Goal: Task Accomplishment & Management: Manage account settings

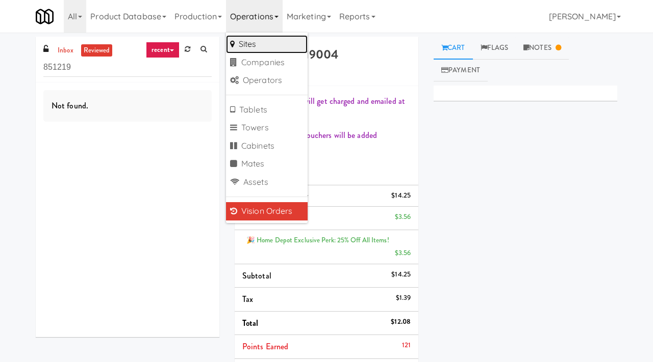
click at [256, 40] on link "Sites" at bounding box center [267, 44] width 82 height 18
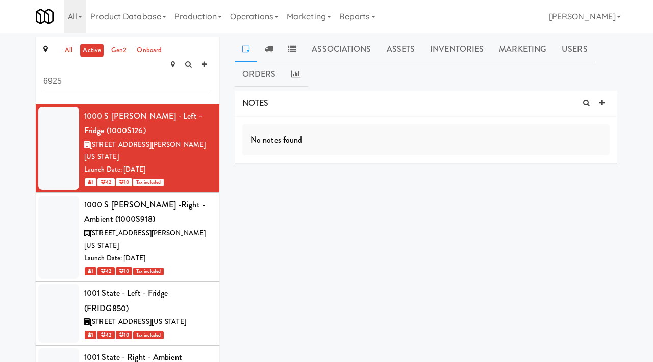
type input "6925"
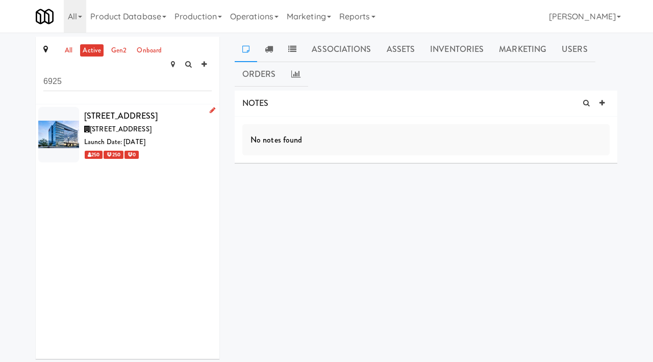
click at [175, 111] on div "[STREET_ADDRESS]" at bounding box center [147, 116] width 127 height 15
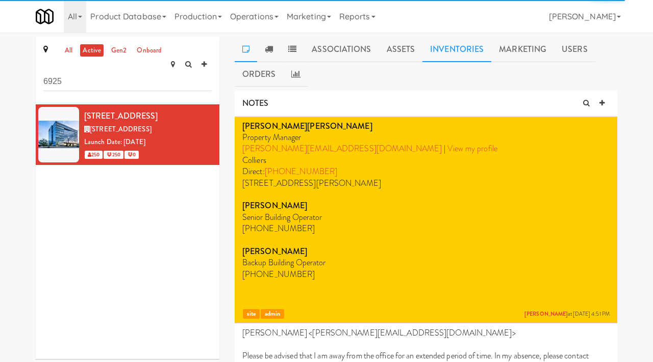
click at [454, 48] on link "Inventories" at bounding box center [456, 49] width 69 height 25
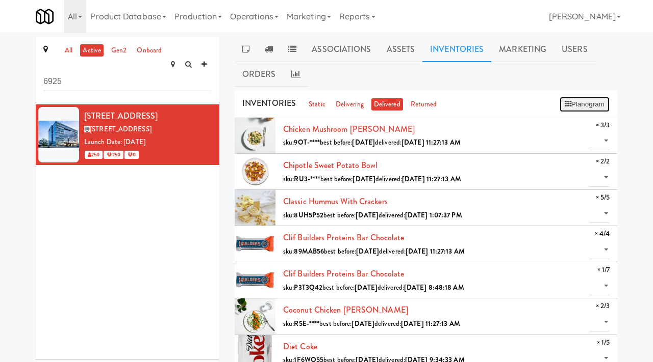
click at [581, 100] on button "Planogram" at bounding box center [584, 104] width 50 height 15
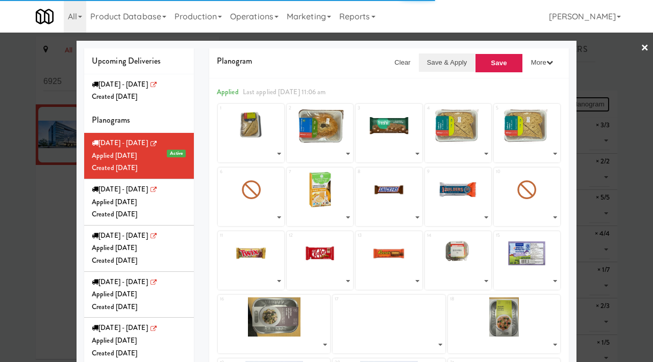
select select "number:276115"
select select "number:275829"
select select "number:271931"
select select "number:275954"
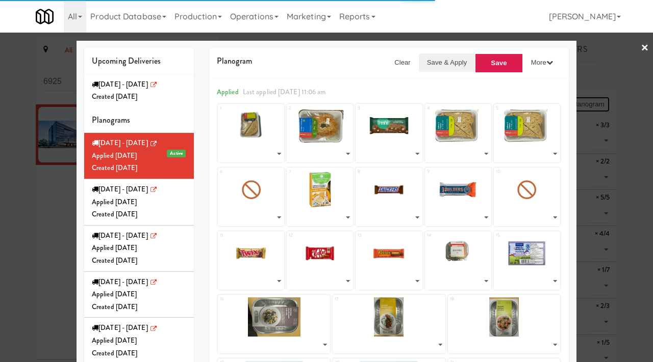
select select "number:275681"
select select "number:271866"
select select "number:264005"
select select "number:275551"
select select "number:221367"
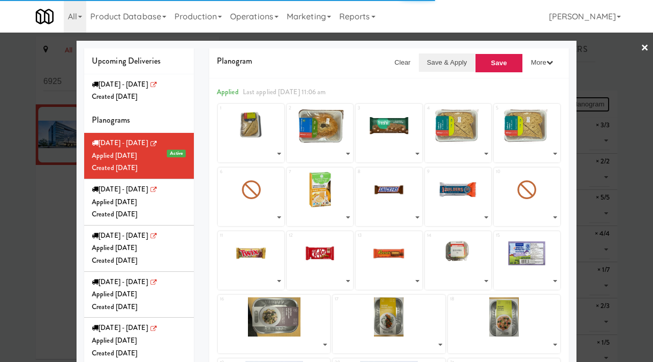
select select "number:271661"
select select "number:275494"
select select "number:271571"
select select "number:245013"
select select "number:275892"
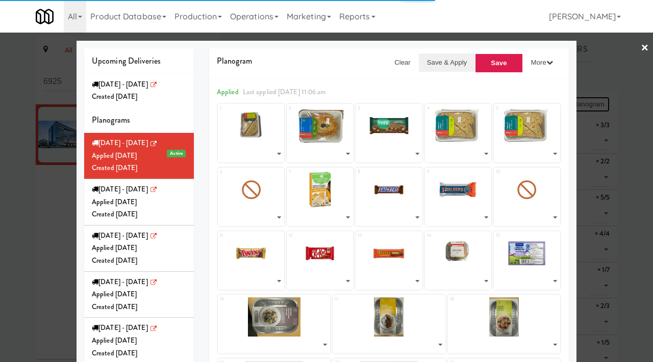
select select "number:274095"
select select "number:274330"
select select "number:274277"
select select "number:274156"
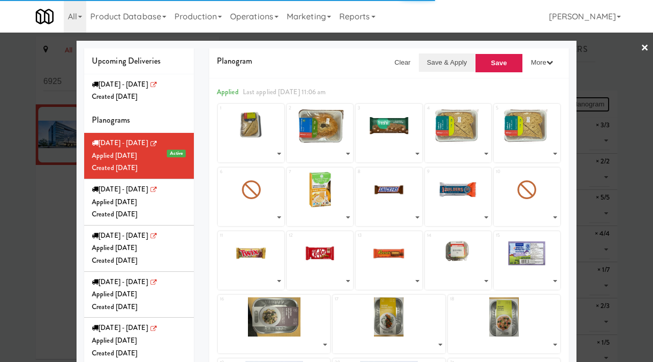
select select "number:274217"
select select "number:227153"
select select "number:268103"
select select "number:213959"
select select "number:272119"
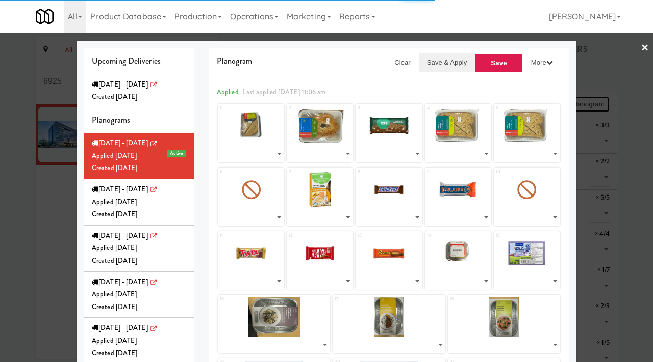
select select "number:271624"
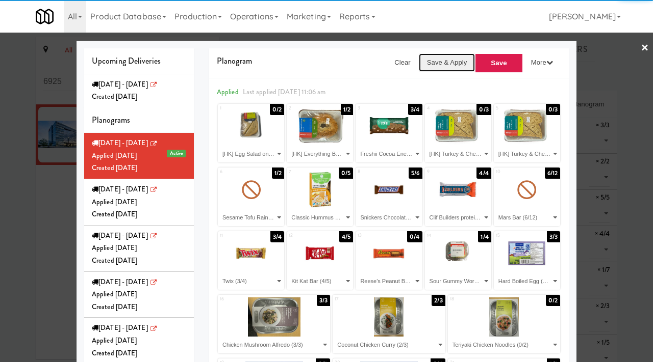
click at [431, 60] on button "Save & Apply" at bounding box center [447, 63] width 57 height 18
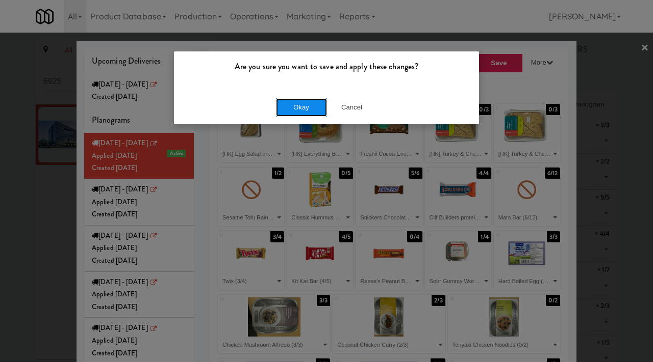
click at [288, 108] on button "Okay" at bounding box center [301, 107] width 51 height 18
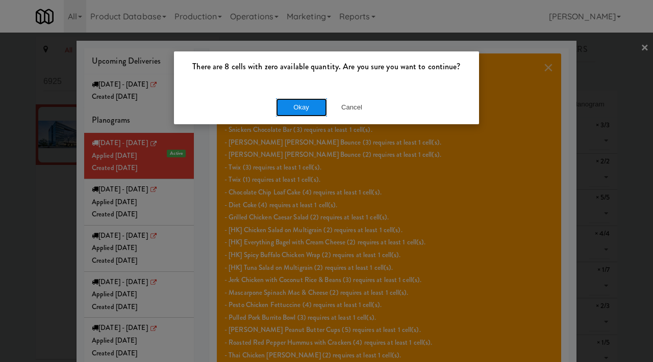
click at [301, 106] on button "Okay" at bounding box center [301, 107] width 51 height 18
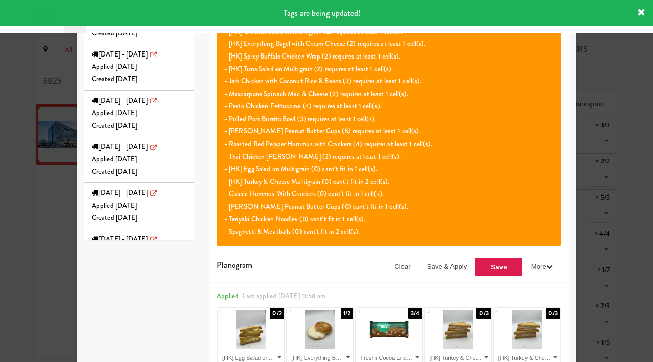
scroll to position [198, 0]
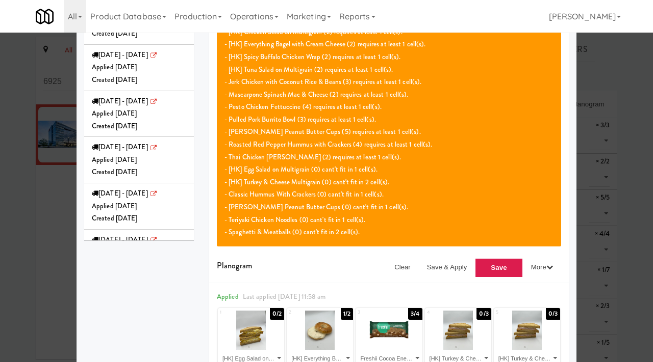
click at [18, 258] on div at bounding box center [326, 181] width 653 height 362
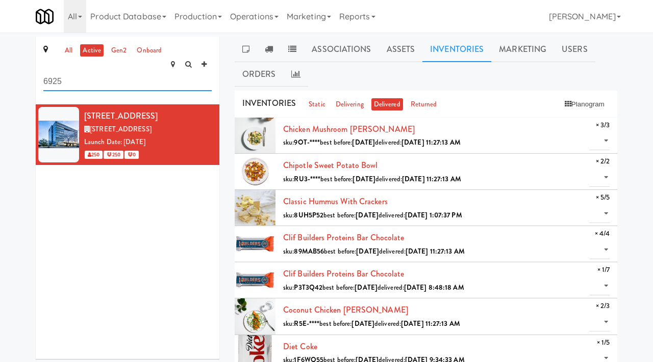
click at [84, 72] on input "6925" at bounding box center [127, 81] width 168 height 19
type input "[MEDICAL_DATA]"
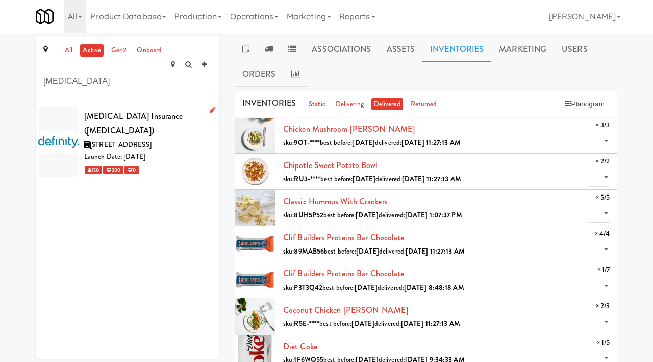
click at [186, 146] on li "[MEDICAL_DATA] Insurance ([MEDICAL_DATA]) [STREET_ADDRESS] Launch Date: [DATE] …" at bounding box center [128, 143] width 184 height 76
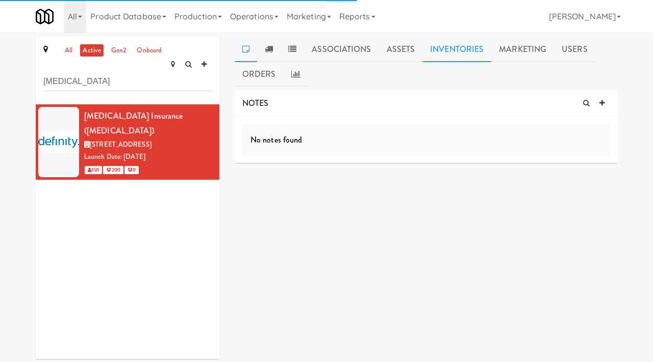
click at [452, 52] on link "Inventories" at bounding box center [456, 49] width 69 height 25
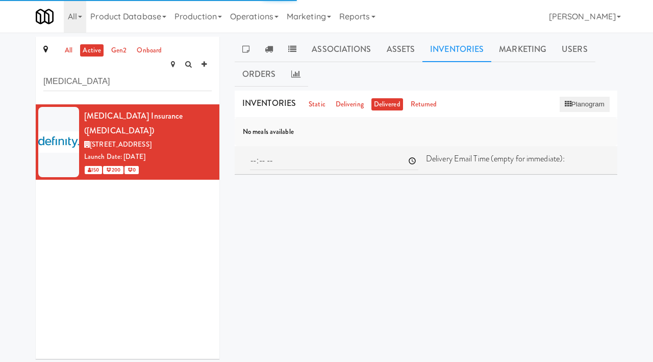
click at [572, 103] on button "Planogram" at bounding box center [584, 104] width 50 height 15
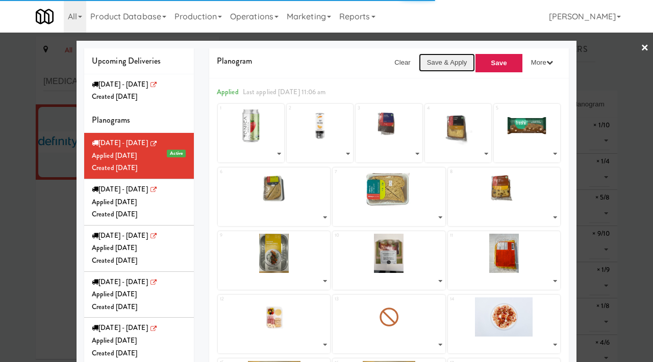
click at [439, 63] on button "Save & Apply" at bounding box center [447, 63] width 57 height 18
select select "number:272072"
select select "number:275501"
select select "number:276021"
select select "number:276119"
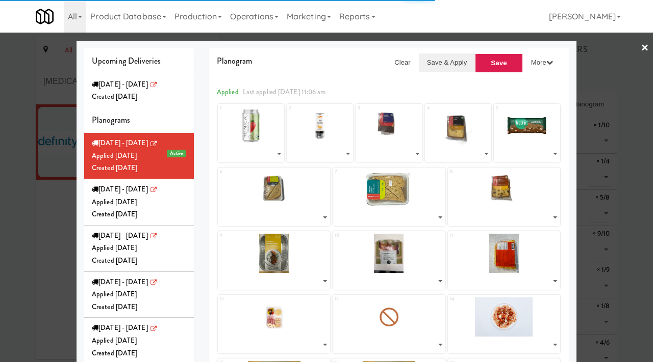
select select "number:275899"
select select "number:276075"
select select "number:272019"
select select "number:272122"
select select "number:274287"
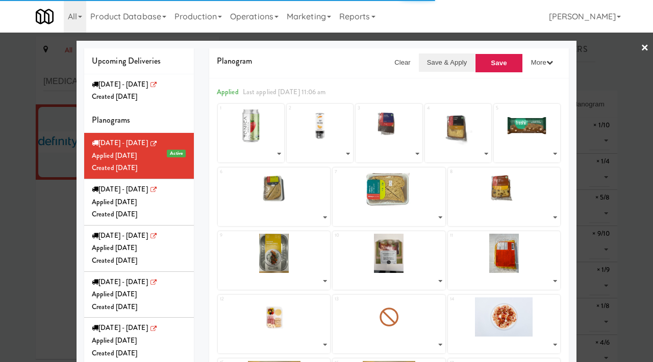
select select "number:275686"
select select "number:275961"
select select "number:275765"
select select "number:275790"
select select "number:274166"
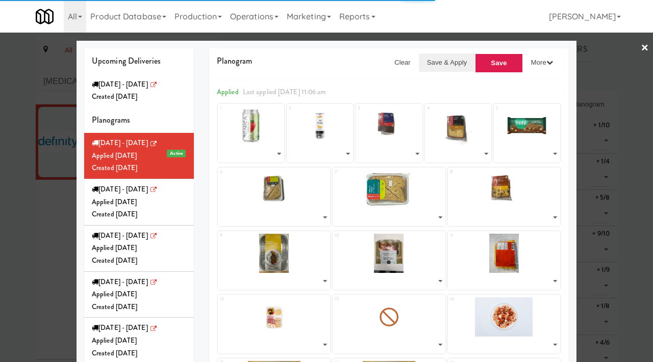
select select "number:274105"
select select "number:274227"
select select "number:275729"
select select "number:271627"
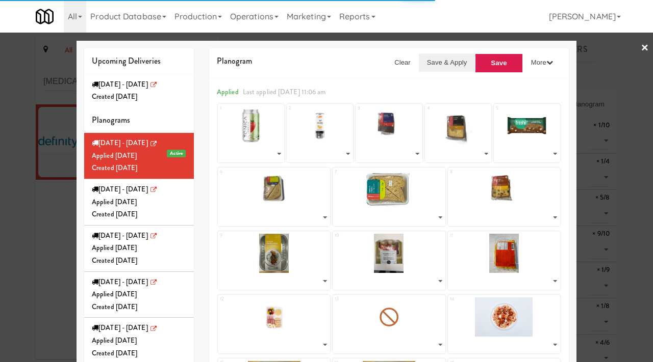
select select "number:268167"
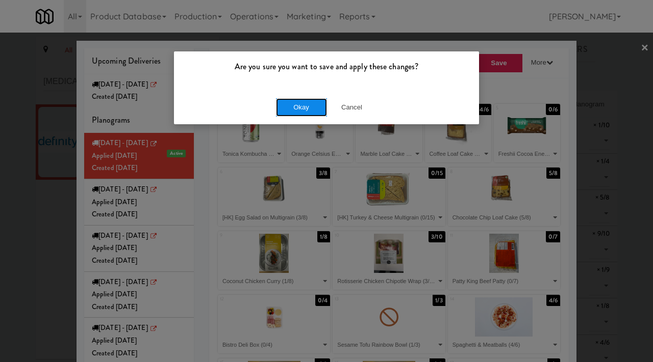
click at [306, 111] on button "Okay" at bounding box center [301, 107] width 51 height 18
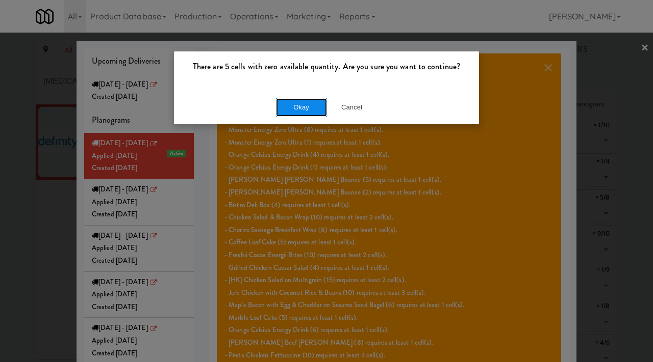
click at [297, 105] on button "Okay" at bounding box center [301, 107] width 51 height 18
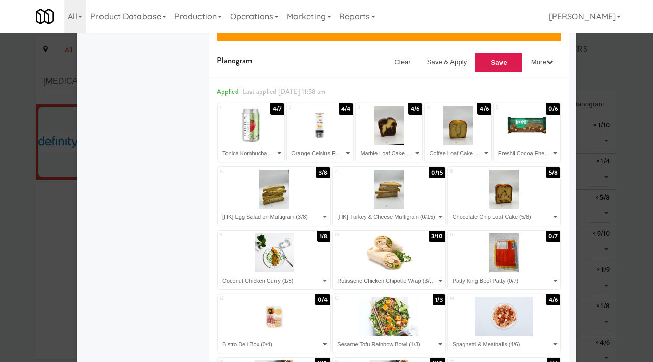
scroll to position [432, 0]
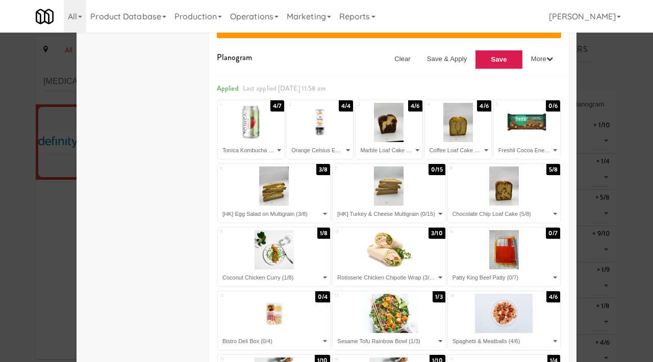
click at [5, 249] on div at bounding box center [326, 181] width 653 height 362
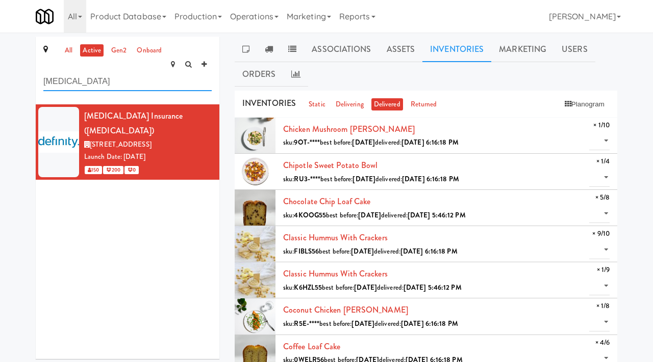
click at [79, 72] on input "[MEDICAL_DATA]" at bounding box center [127, 81] width 168 height 19
type input "blackberry"
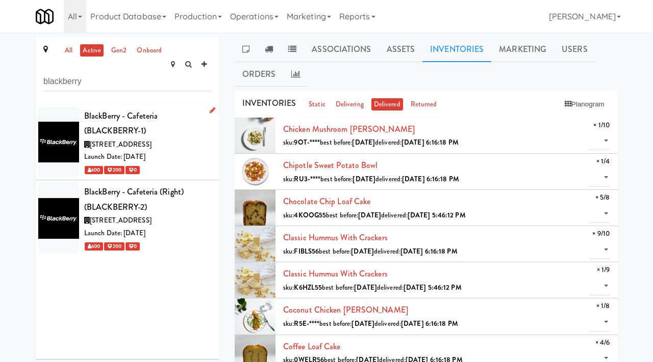
click at [183, 109] on div "BlackBerry - Cafeteria (BLACKBERRY-1)" at bounding box center [147, 124] width 127 height 30
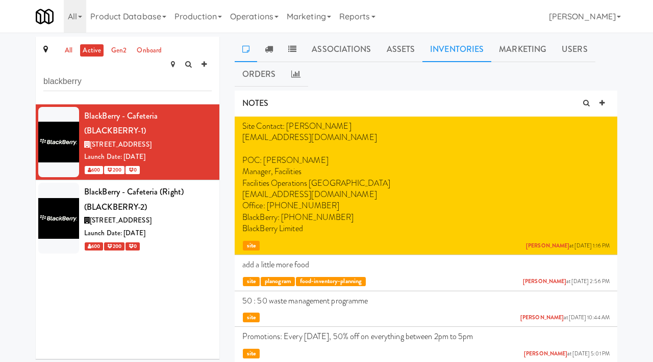
click at [457, 46] on link "Inventories" at bounding box center [456, 49] width 69 height 25
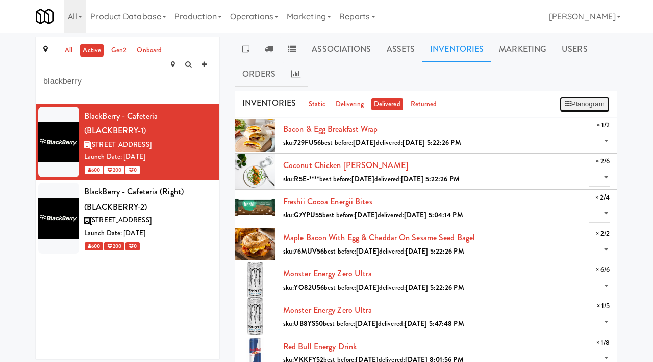
click at [572, 97] on button "Planogram" at bounding box center [584, 104] width 50 height 15
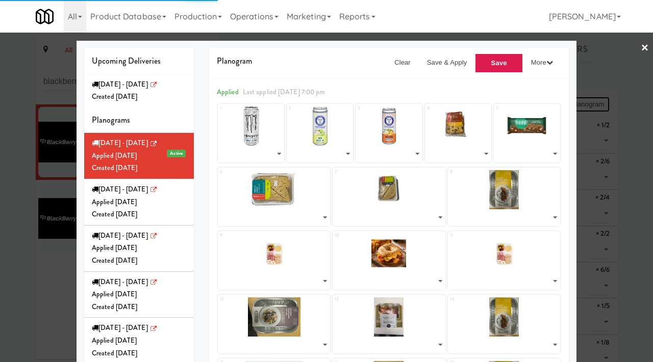
select select "number:275524"
select select "number:271600"
select select "number:275603"
select select "number:275987"
select select "number:271968"
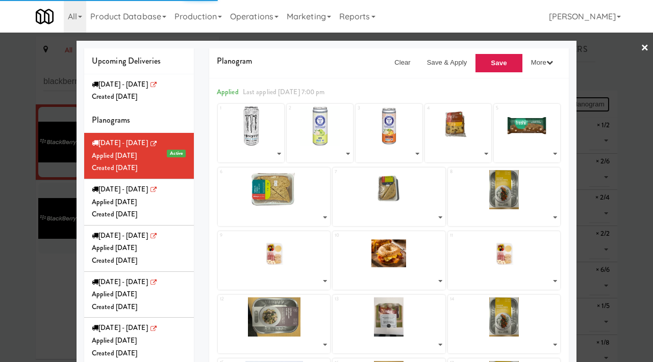
select select "number:275927"
select select "number:275865"
select select "number:274332"
select select "number:275800"
select select "number:275777"
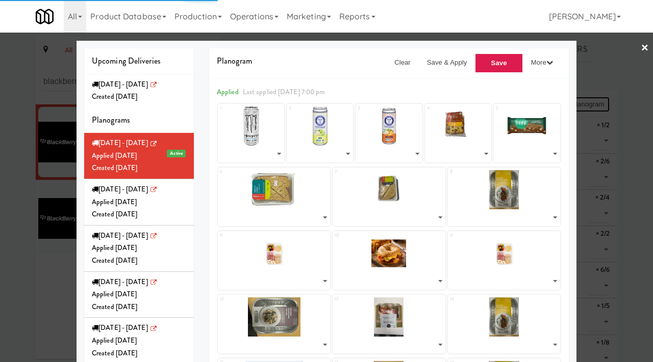
select select "number:275800"
select select "number:274097"
select select "number:275708"
select select "number:274332"
select select "number:274158"
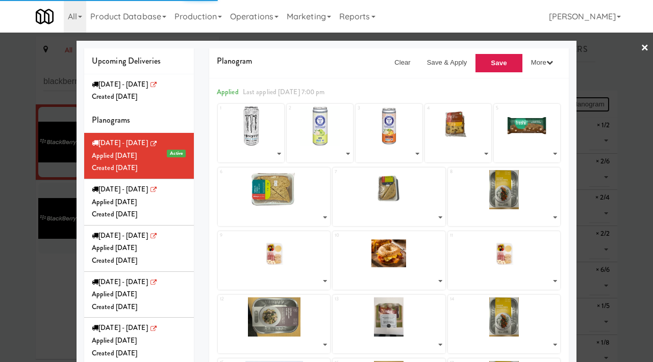
select select "number:274279"
select select "number:274332"
select select "number:274219"
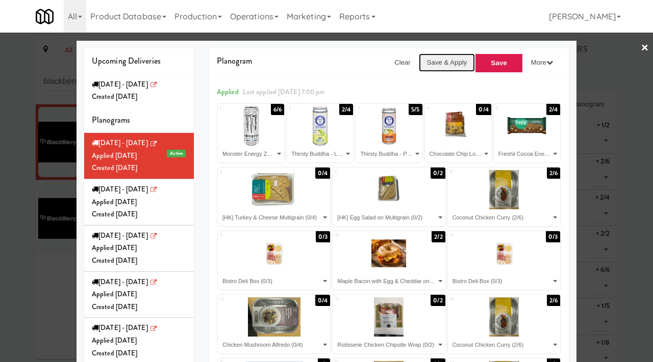
click at [439, 64] on button "Save & Apply" at bounding box center [447, 63] width 57 height 18
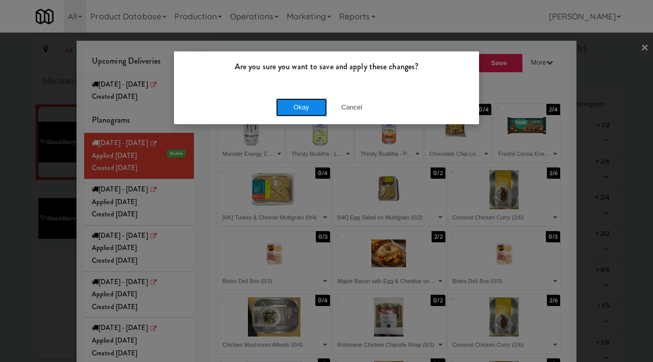
click at [294, 106] on button "Okay" at bounding box center [301, 107] width 51 height 18
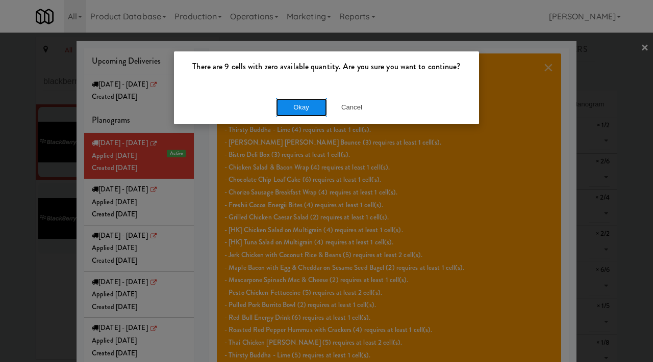
click at [297, 107] on button "Okay" at bounding box center [301, 107] width 51 height 18
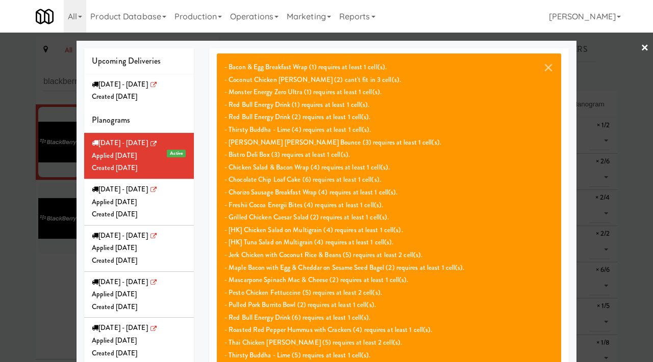
click at [36, 281] on div at bounding box center [326, 181] width 653 height 362
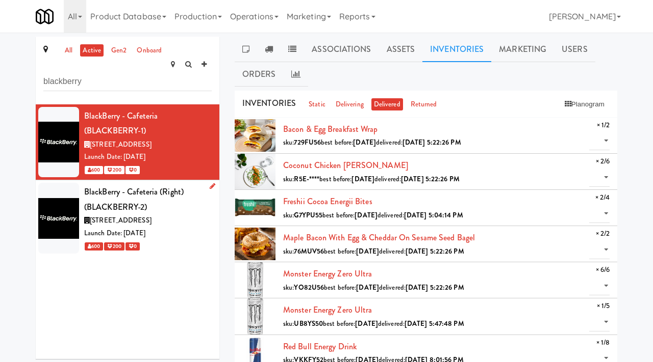
click at [185, 240] on div "600 200 0" at bounding box center [147, 246] width 127 height 13
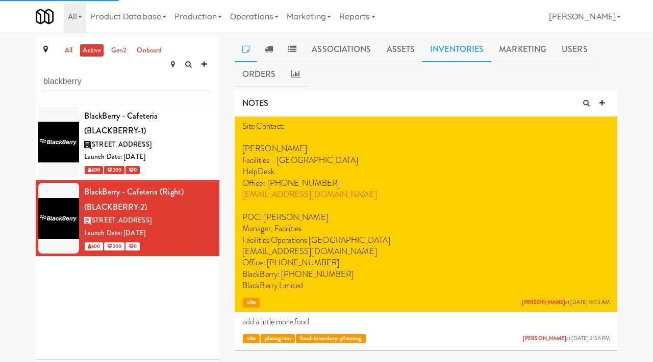
click at [468, 48] on link "Inventories" at bounding box center [456, 49] width 69 height 25
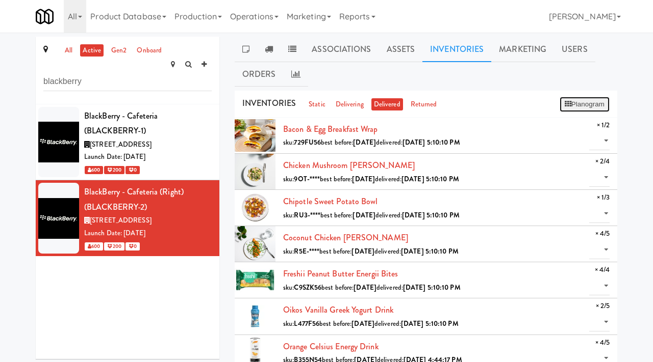
click at [570, 106] on button "Planogram" at bounding box center [584, 104] width 50 height 15
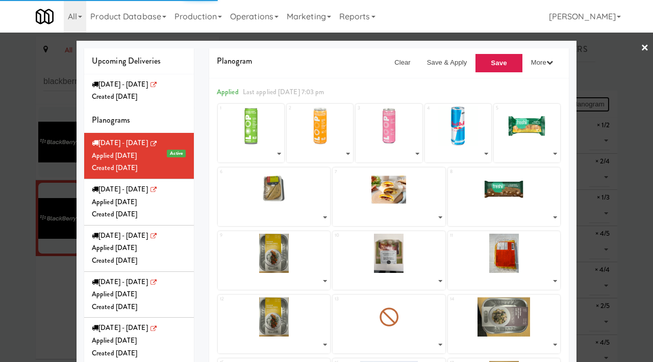
select select "number:195933"
select select "number:238536"
select select "number:238564"
select select "number:275525"
select select "number:276094"
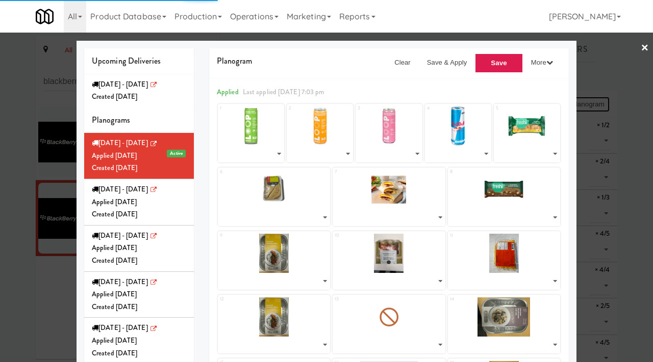
select select "number:275866"
select select "number:275750"
select select "number:272013"
select select "number:274333"
select select "number:275709"
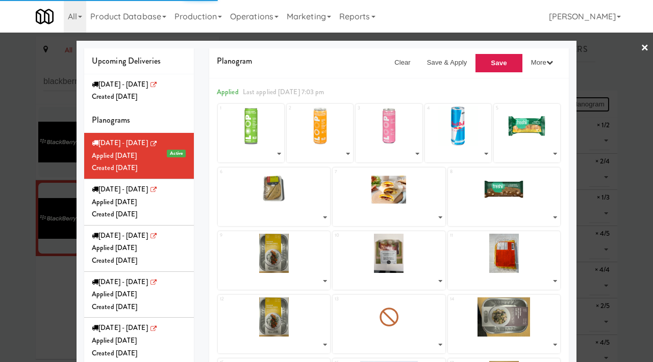
select select "number:276046"
select select "number:274333"
select select "number:275778"
select select "number:274098"
select select "number:274220"
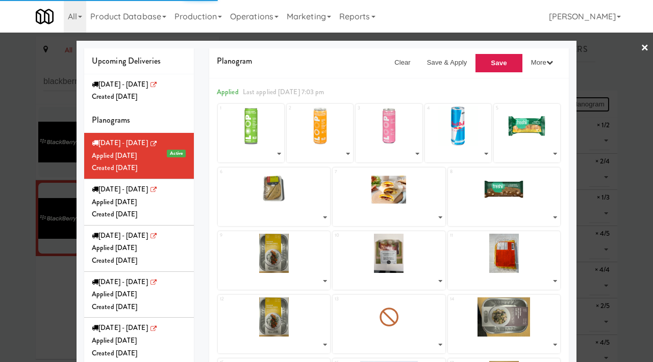
select select "number:274159"
select select "number:274280"
select select "number:268109"
select select "number:275578"
select select "number:275928"
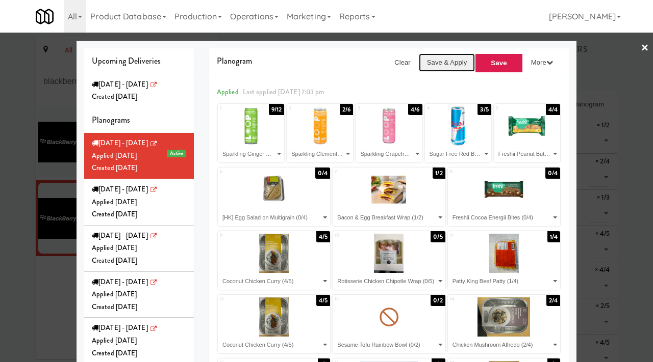
click at [445, 61] on button "Save & Apply" at bounding box center [447, 63] width 57 height 18
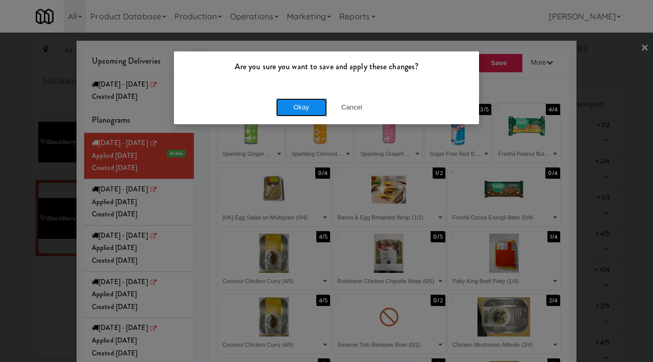
click at [294, 104] on button "Okay" at bounding box center [301, 107] width 51 height 18
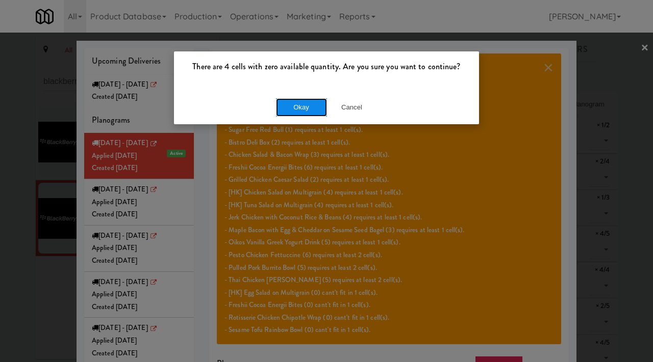
click at [306, 106] on button "Okay" at bounding box center [301, 107] width 51 height 18
